Goal: Transaction & Acquisition: Subscribe to service/newsletter

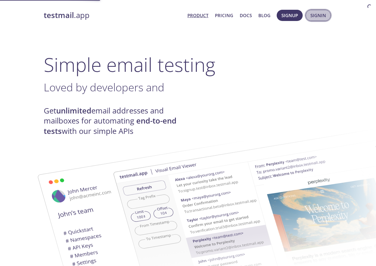
click at [323, 17] on span "Signin" at bounding box center [318, 16] width 16 height 8
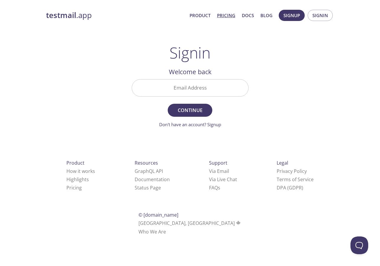
click at [227, 17] on link "Pricing" at bounding box center [226, 16] width 18 height 8
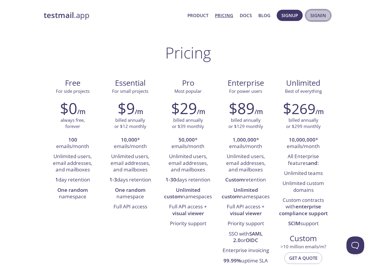
click at [313, 15] on span "Signin" at bounding box center [318, 16] width 16 height 8
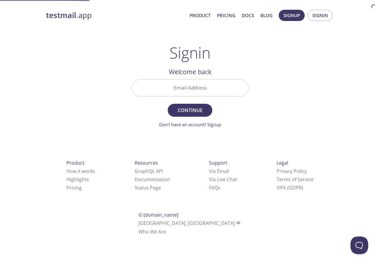
click at [205, 95] on input "Email Address" at bounding box center [190, 87] width 116 height 17
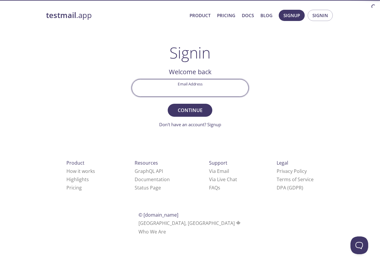
click at [298, 92] on div "testmail .app Product Pricing Docs Blog Signup Signin Signin Welcome back Email…" at bounding box center [190, 129] width 302 height 246
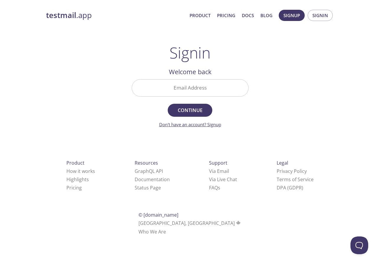
click at [216, 124] on link "Don't have an account? Signup" at bounding box center [190, 124] width 62 height 6
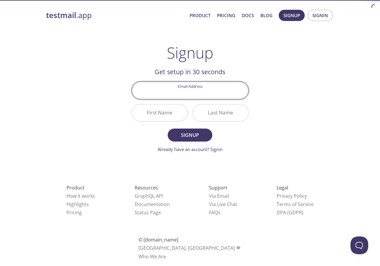
click at [194, 95] on input "Email Address" at bounding box center [190, 90] width 116 height 17
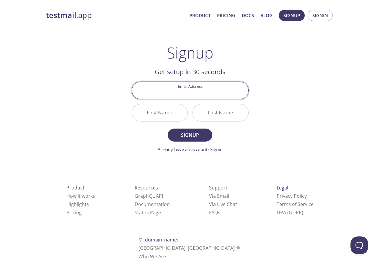
type input "[EMAIL_ADDRESS][DOMAIN_NAME]"
click at [160, 107] on input "First Name" at bounding box center [160, 112] width 56 height 17
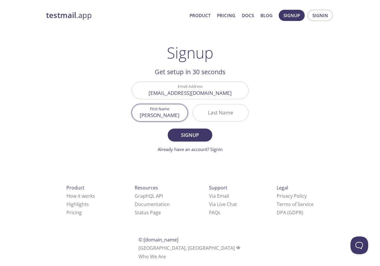
type input "[PERSON_NAME]"
click at [184, 139] on span "Signup" at bounding box center [189, 135] width 31 height 8
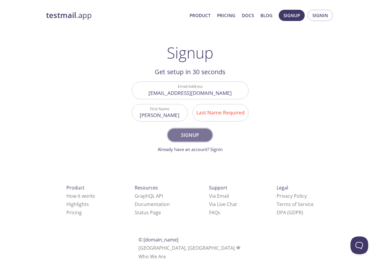
click at [185, 137] on span "Signup" at bounding box center [189, 135] width 31 height 8
click at [225, 117] on input "Last Name Required" at bounding box center [221, 112] width 56 height 17
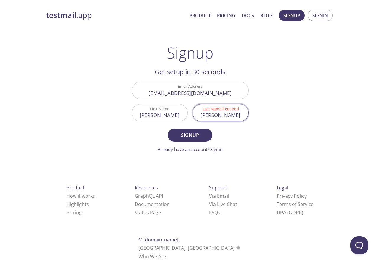
type input "[PERSON_NAME]"
click at [212, 134] on button "Signup" at bounding box center [190, 135] width 44 height 13
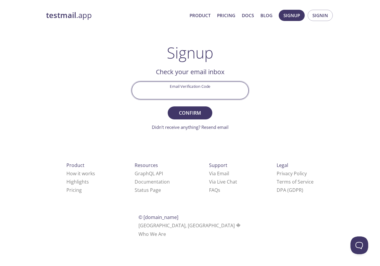
click at [209, 87] on input "Email Verification Code" at bounding box center [190, 90] width 116 height 17
paste input "DT4KE82"
type input "DT4KE82"
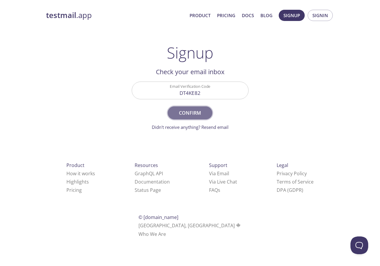
click at [190, 113] on span "Confirm" at bounding box center [189, 113] width 31 height 8
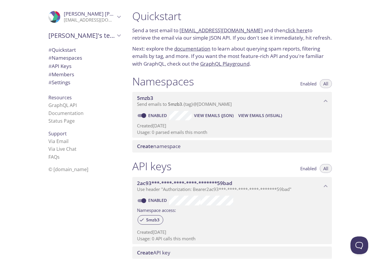
click at [165, 151] on div "Create namespace" at bounding box center [232, 146] width 200 height 12
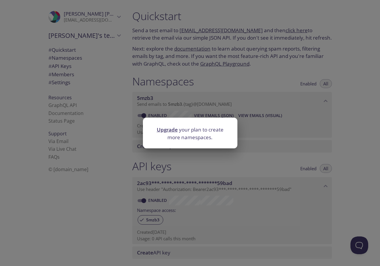
click at [167, 129] on link "Upgrade" at bounding box center [167, 129] width 21 height 7
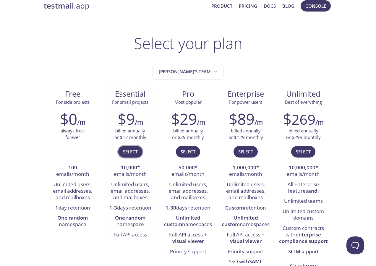
scroll to position [2, 0]
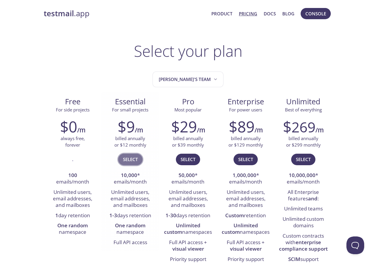
click at [140, 160] on button "Select" at bounding box center [130, 159] width 24 height 11
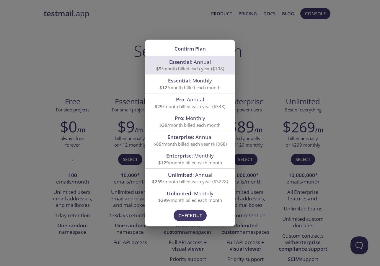
click at [117, 117] on div "Confirm Plan Essential : Annual $9 /month billed each year ($108) Essential : M…" at bounding box center [190, 133] width 380 height 266
